Goal: Communication & Community: Answer question/provide support

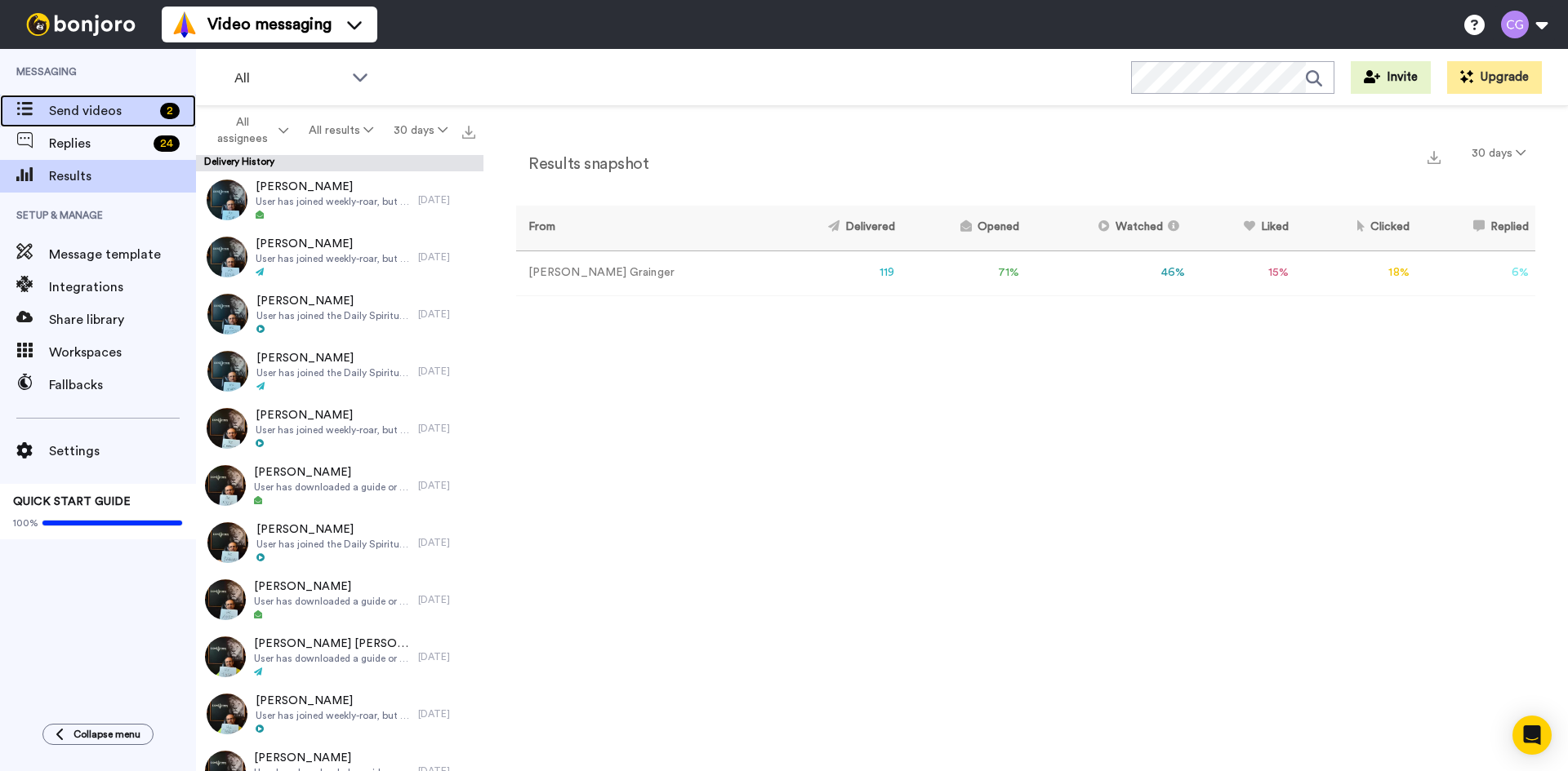
click at [125, 116] on span "Send videos" at bounding box center [101, 111] width 105 height 19
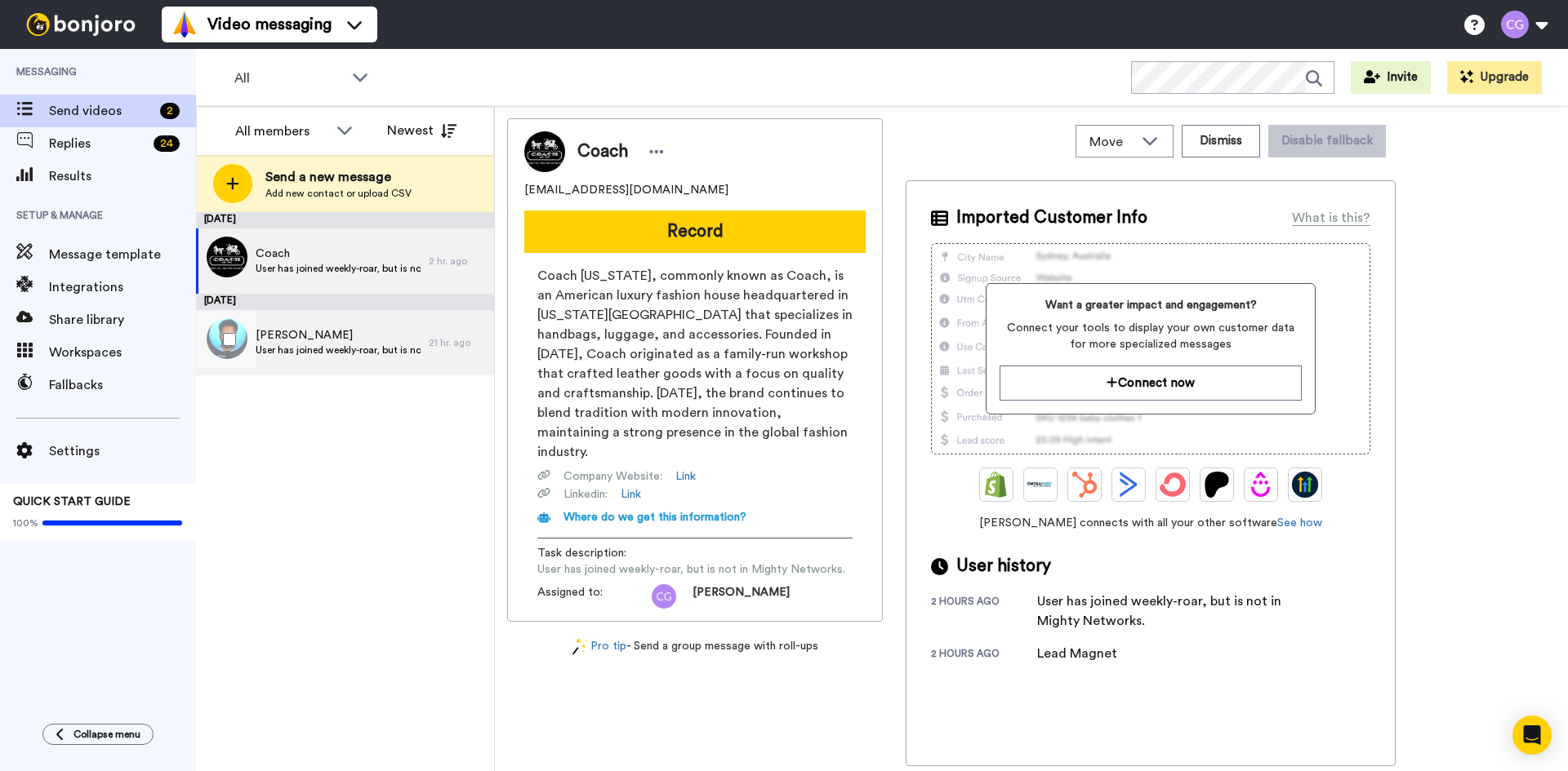
click at [366, 358] on div "Frank User has joined weekly-roar, but is not in Mighty Networks." at bounding box center [338, 342] width 165 height 31
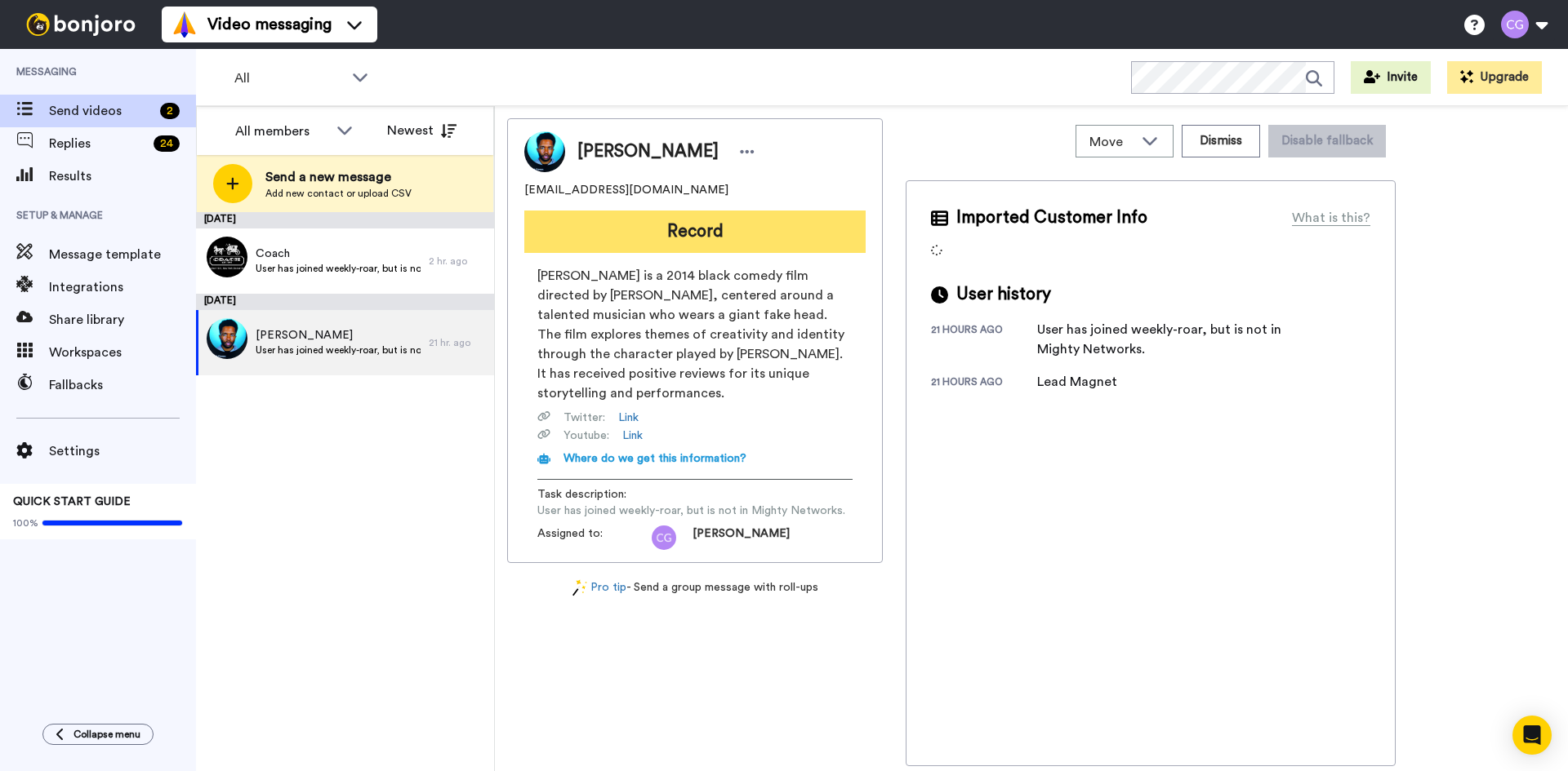
click at [667, 242] on button "Record" at bounding box center [694, 231] width 341 height 43
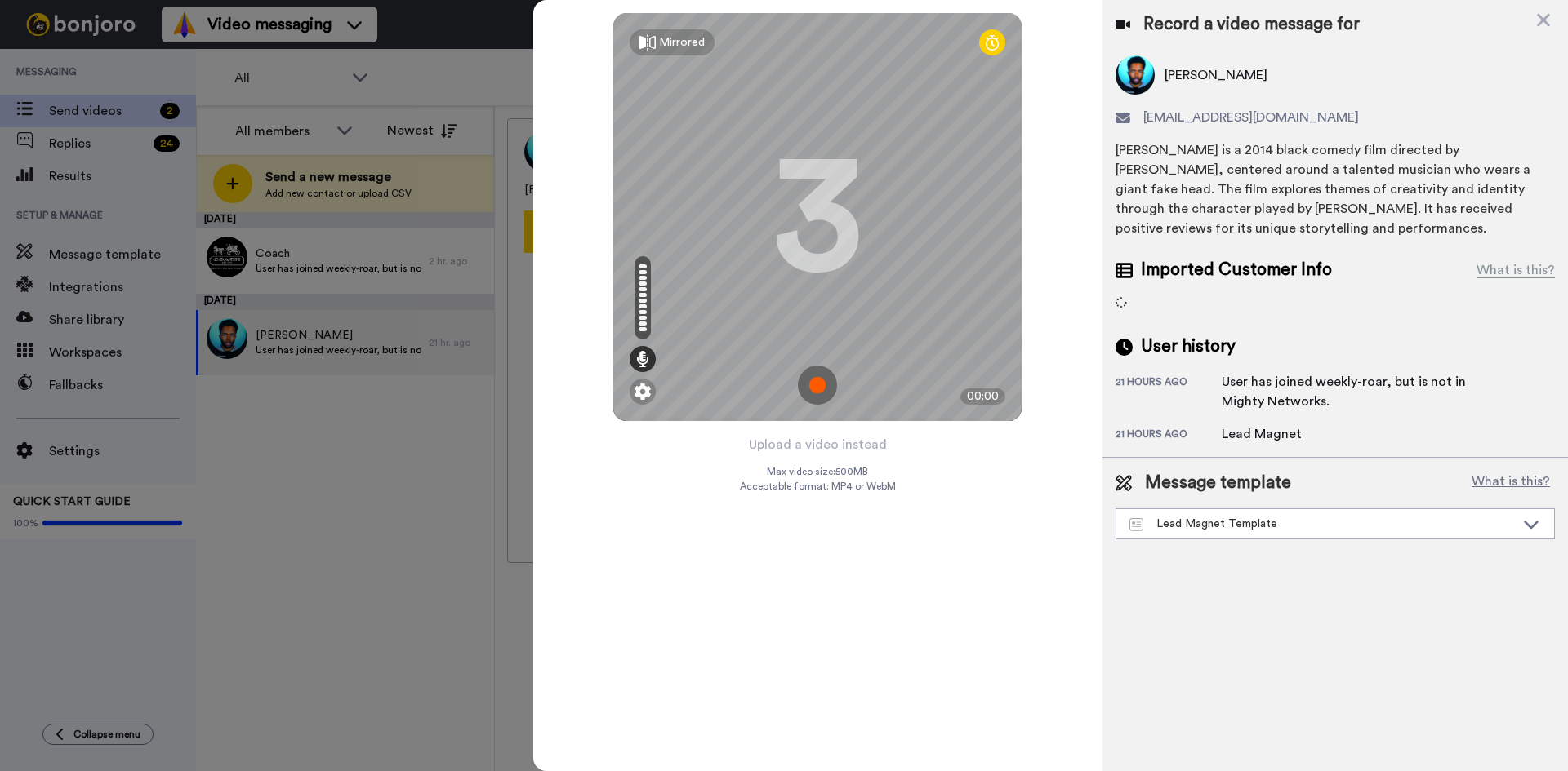
click at [823, 388] on img at bounding box center [817, 385] width 39 height 39
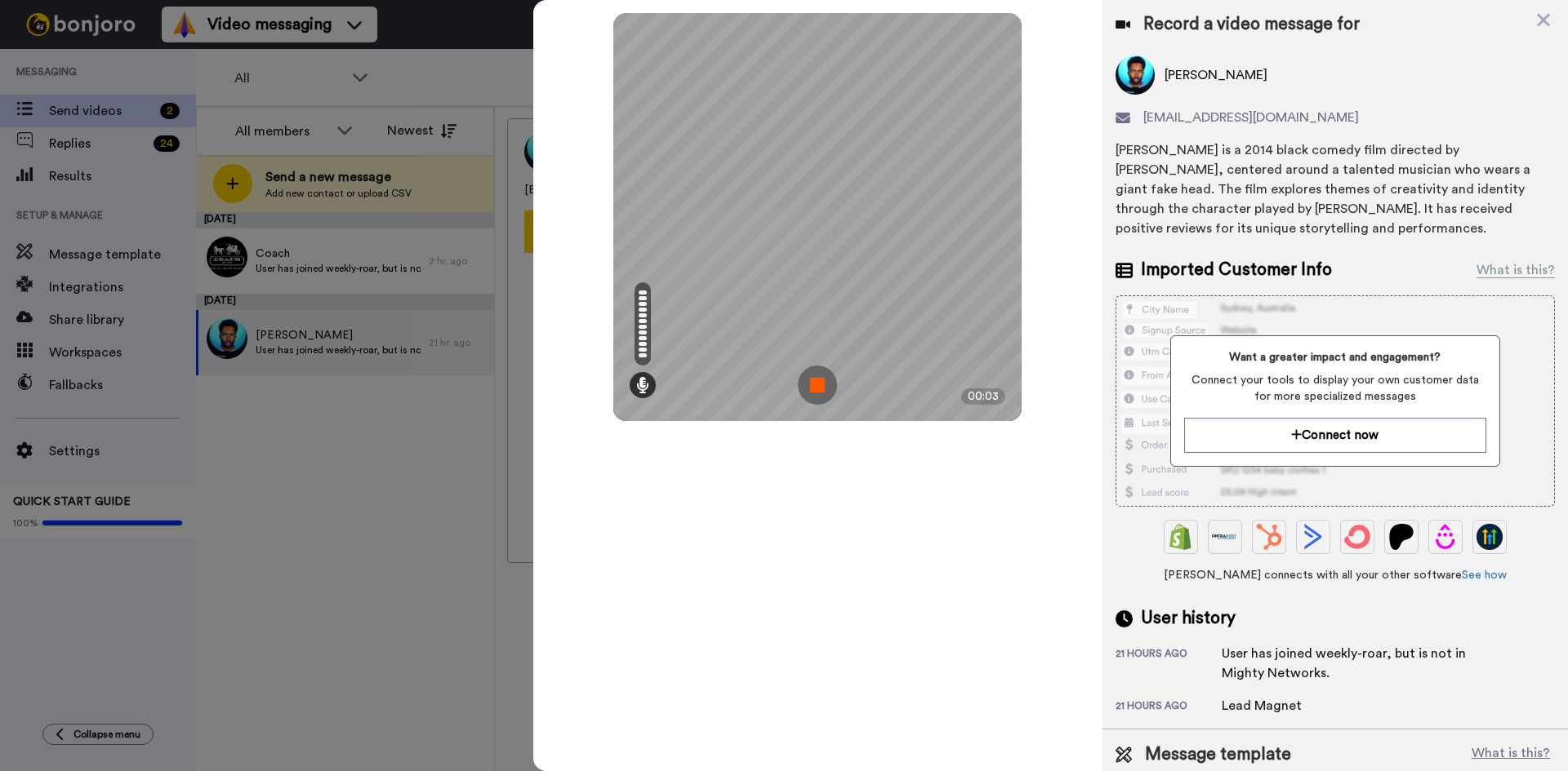
click at [829, 390] on img at bounding box center [817, 385] width 39 height 39
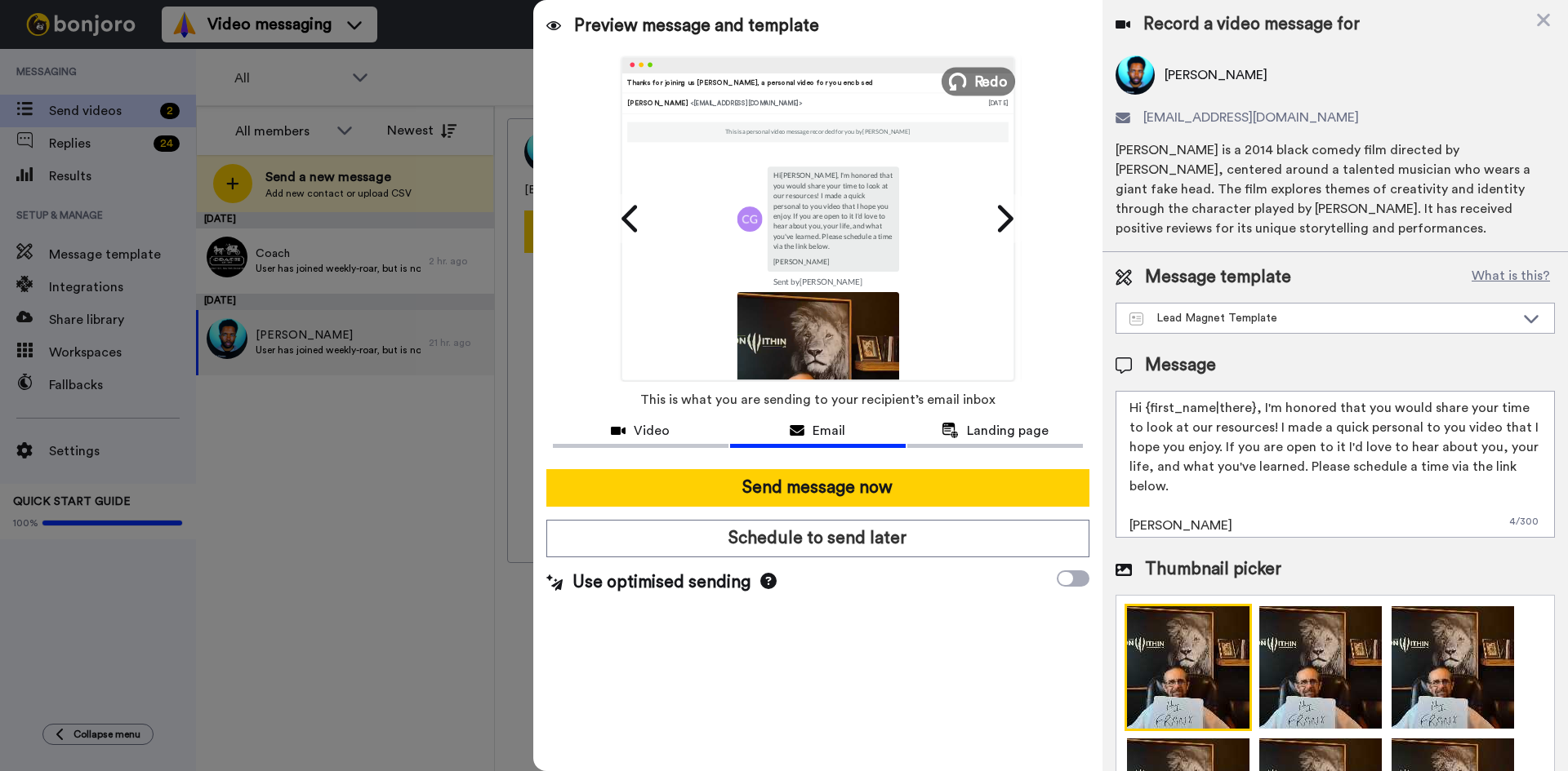
click at [965, 94] on button "Redo" at bounding box center [979, 81] width 74 height 28
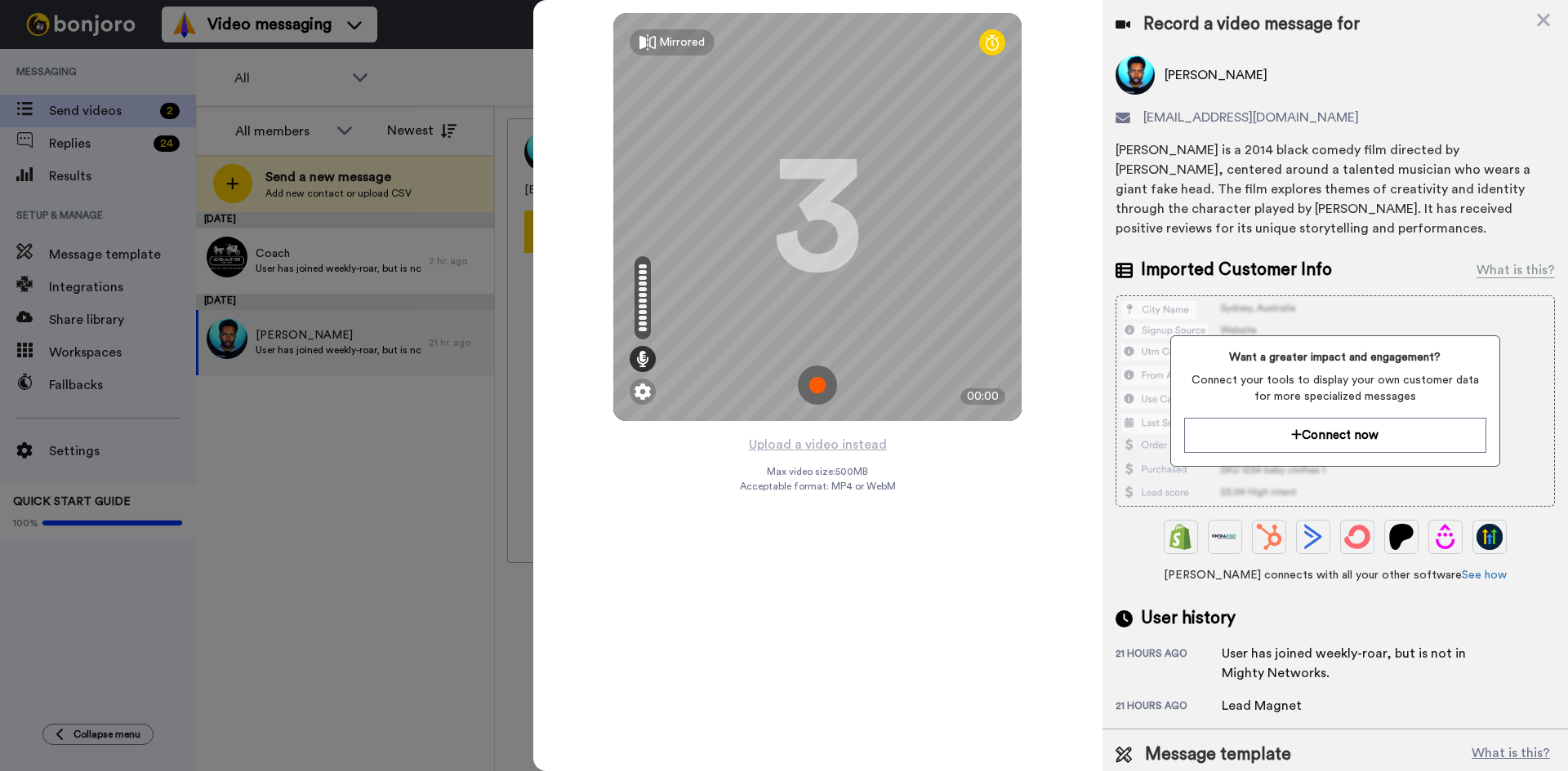
click at [822, 377] on img at bounding box center [817, 385] width 39 height 39
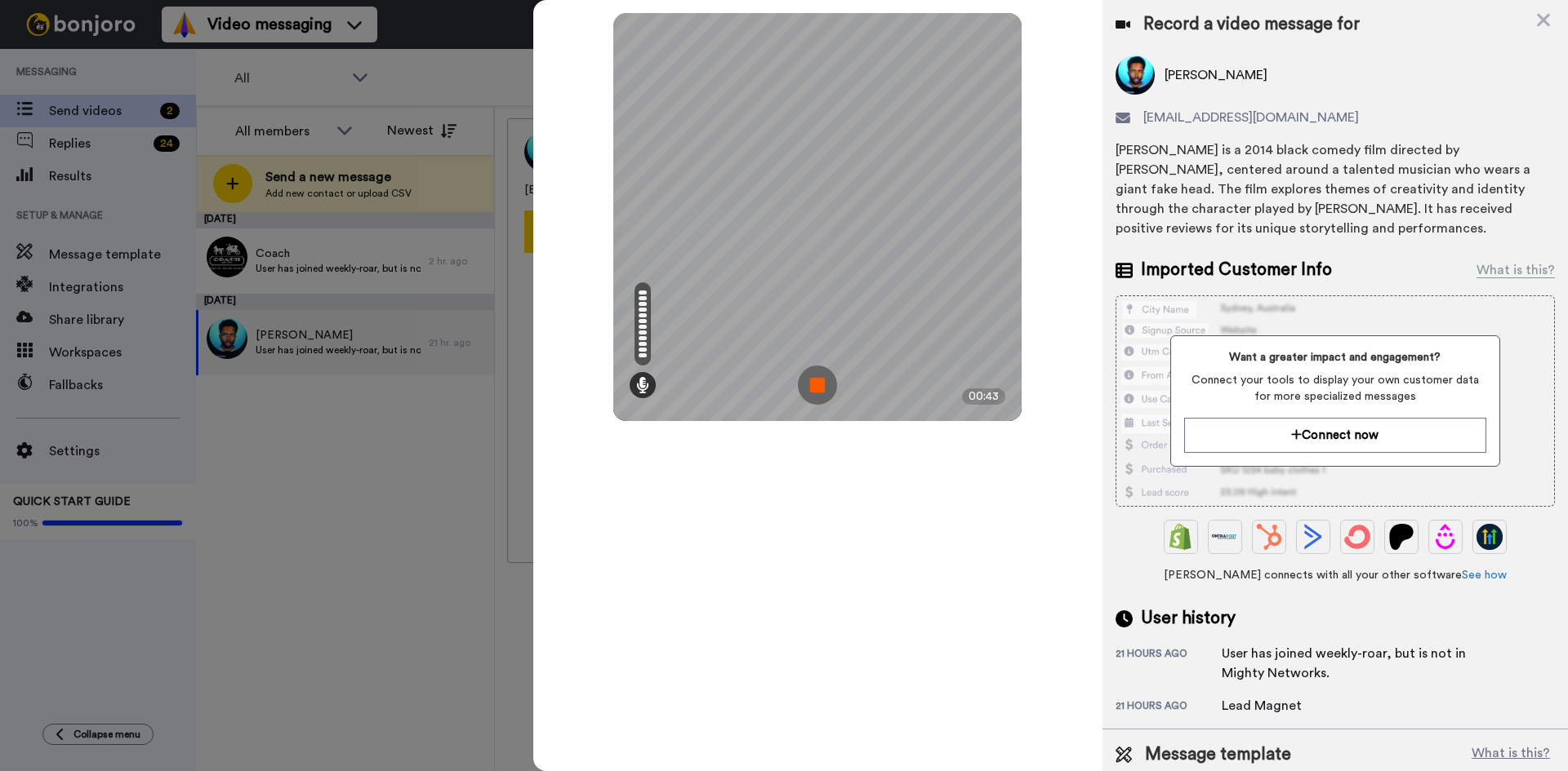
click at [818, 380] on img at bounding box center [817, 385] width 39 height 39
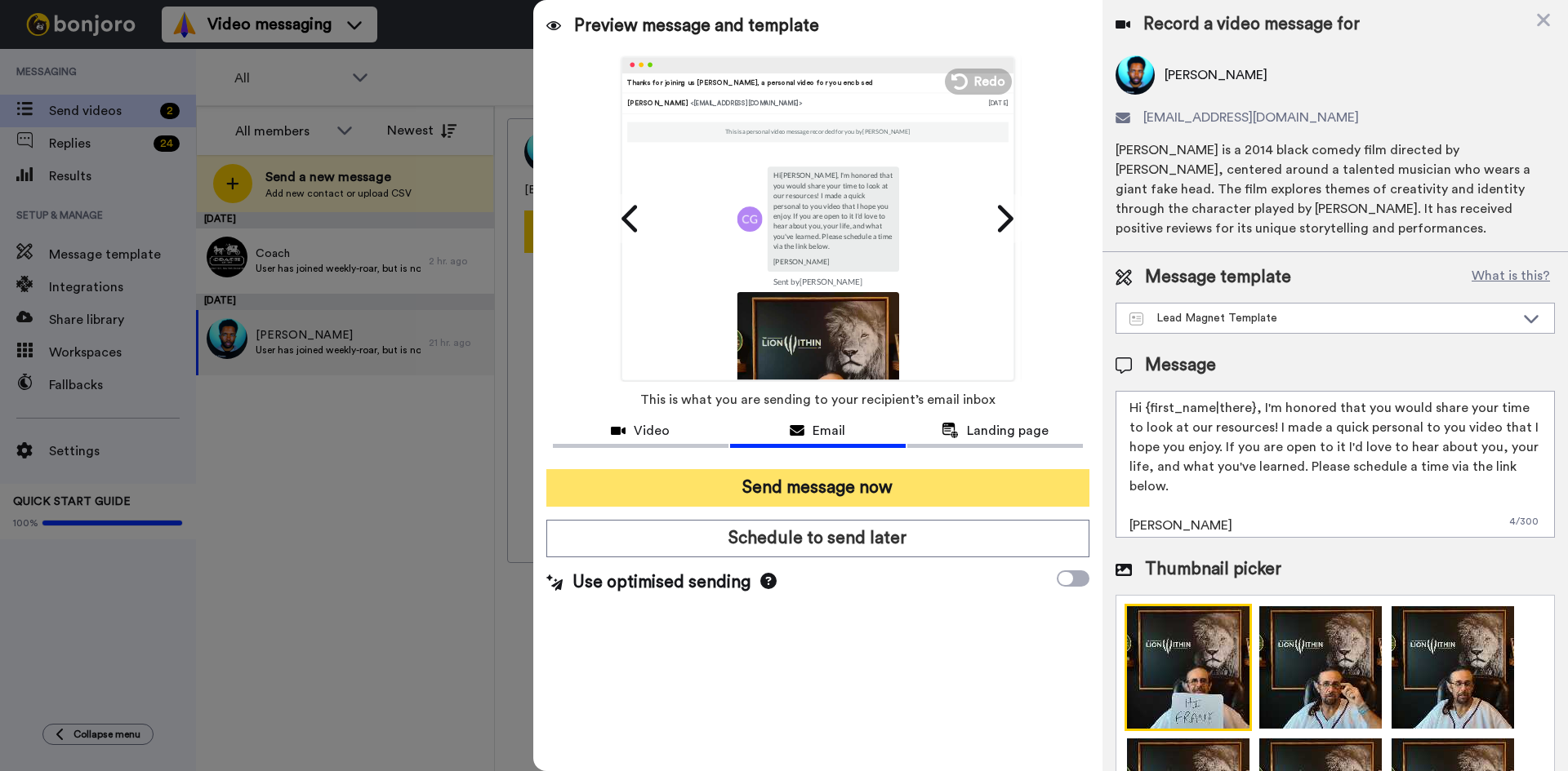
click at [819, 480] on button "Send message now" at bounding box center [818, 488] width 543 height 38
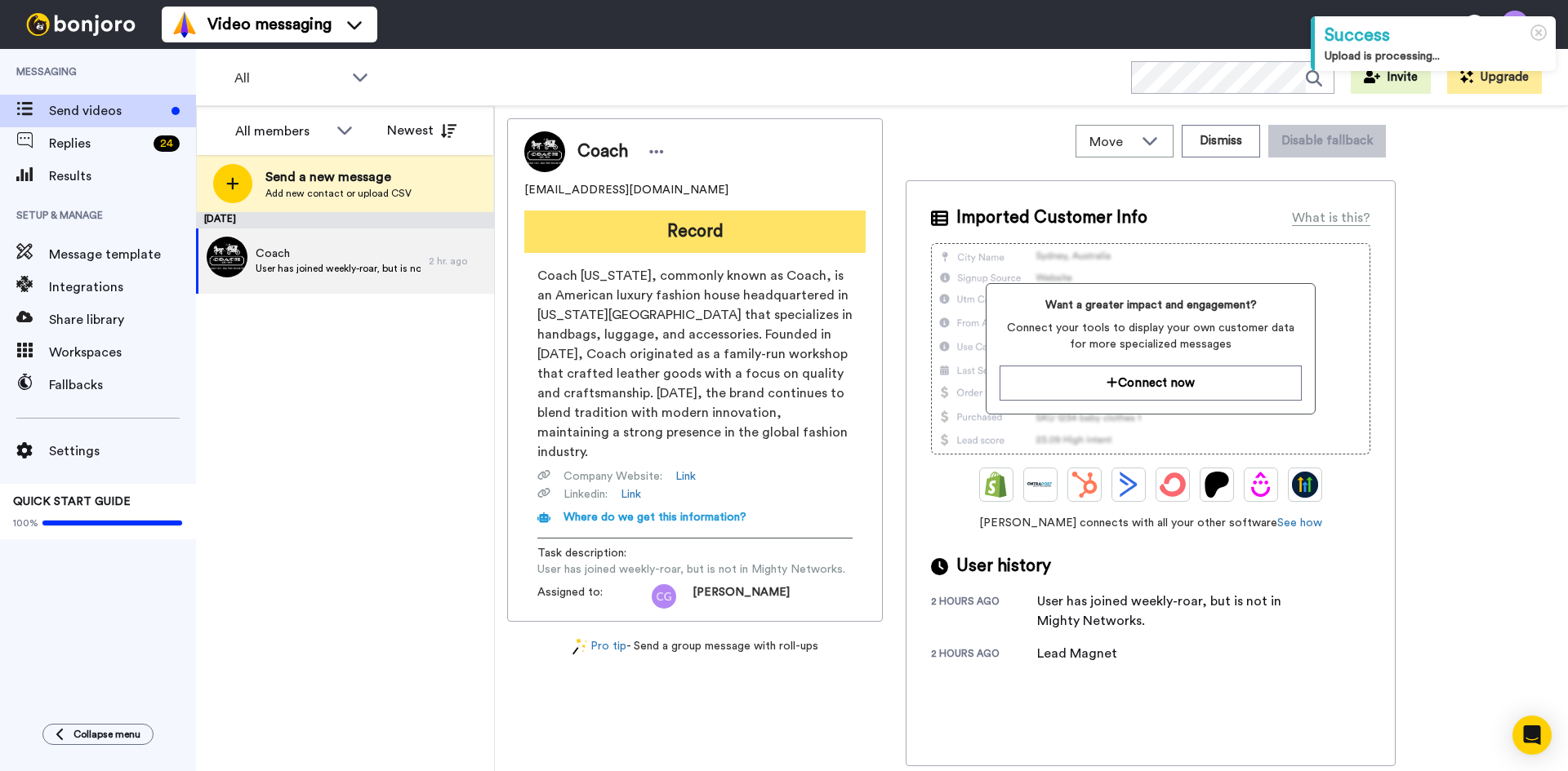
click at [630, 233] on button "Record" at bounding box center [694, 231] width 341 height 43
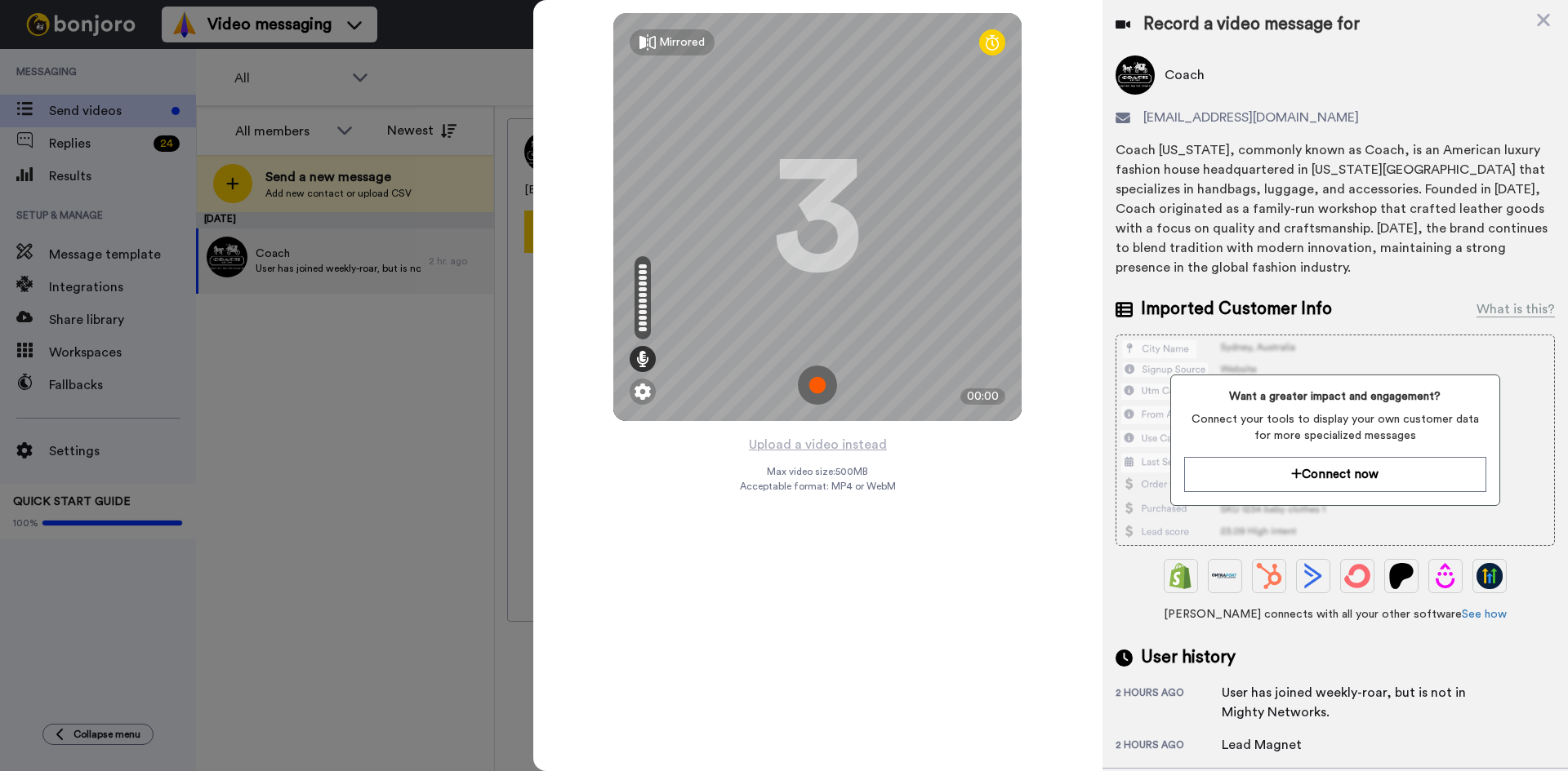
click at [821, 380] on img at bounding box center [817, 385] width 39 height 39
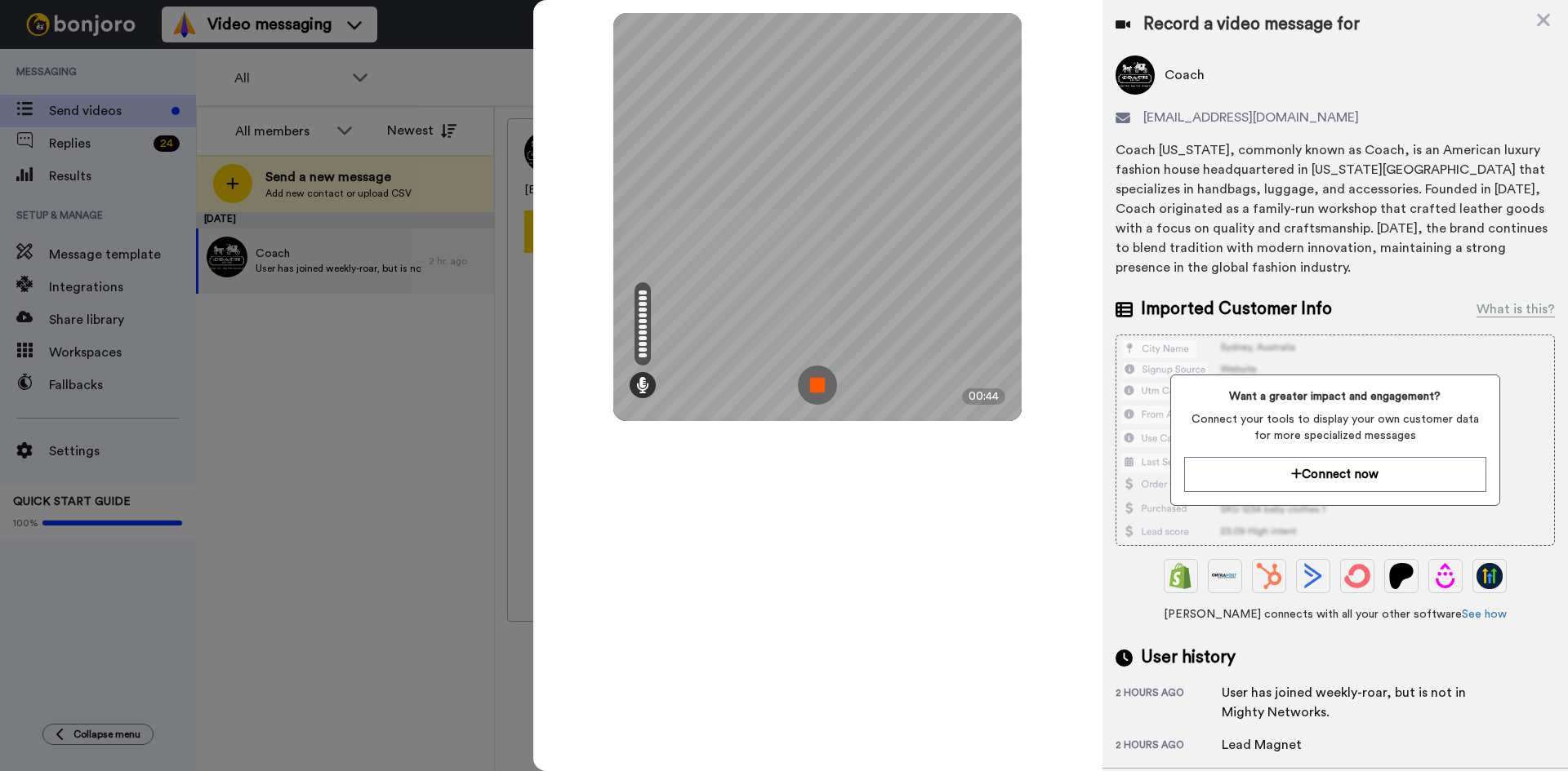
click at [821, 380] on img at bounding box center [817, 385] width 39 height 39
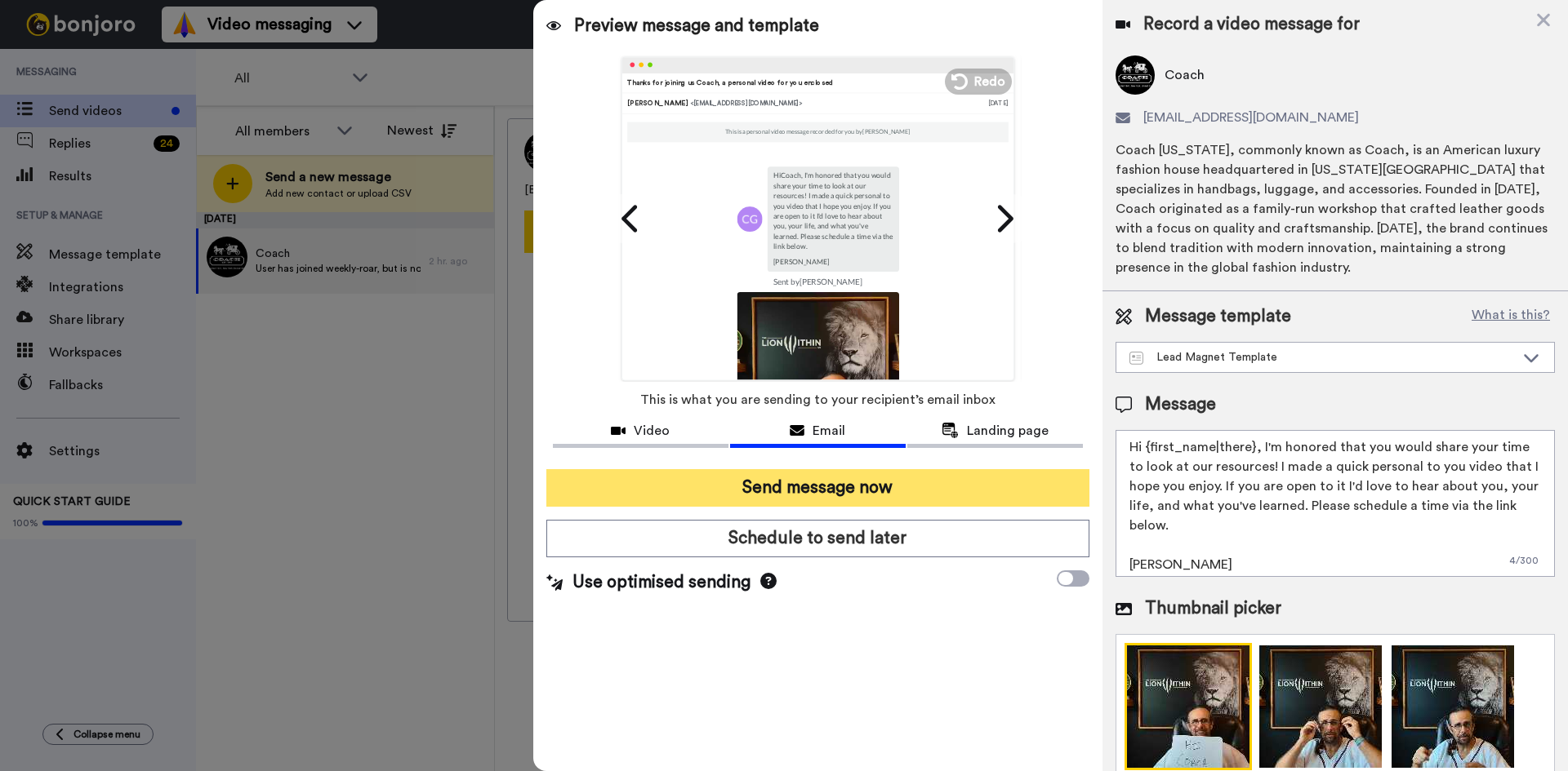
click at [791, 477] on button "Send message now" at bounding box center [818, 488] width 543 height 38
